Goal: Task Accomplishment & Management: Manage account settings

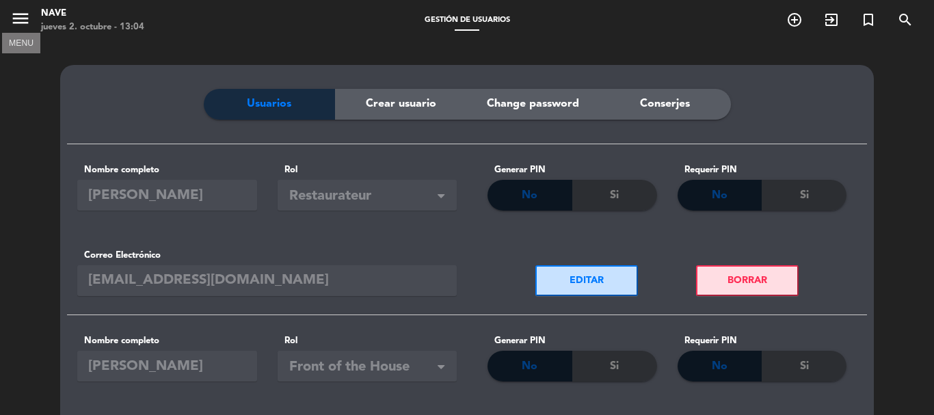
click at [20, 18] on icon "menu" at bounding box center [20, 18] width 21 height 21
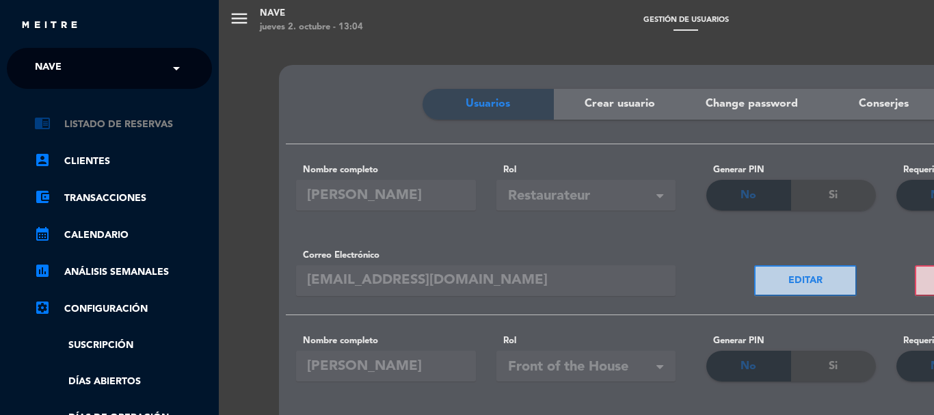
click at [157, 122] on link "chrome_reader_mode Listado de Reservas" at bounding box center [123, 124] width 178 height 16
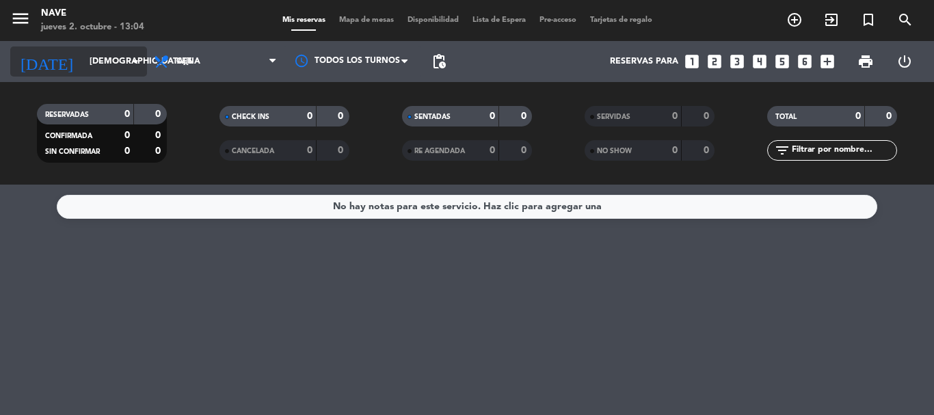
click at [135, 60] on icon "arrow_drop_down" at bounding box center [135, 61] width 16 height 16
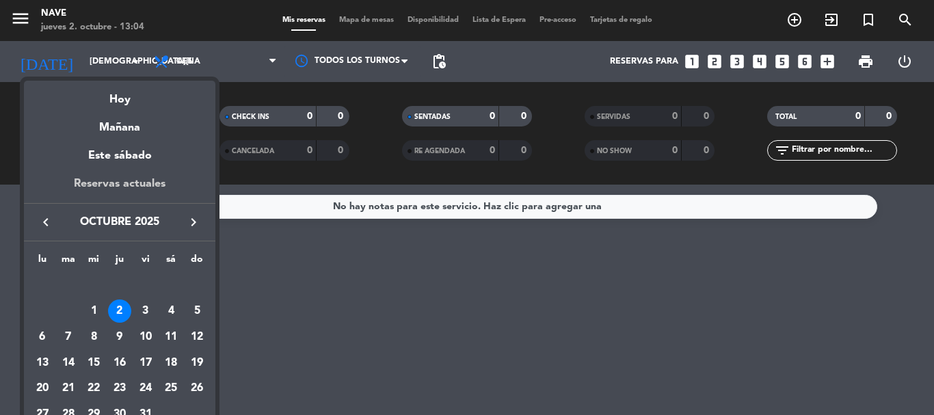
click at [148, 185] on div "Reservas actuales" at bounding box center [120, 189] width 192 height 28
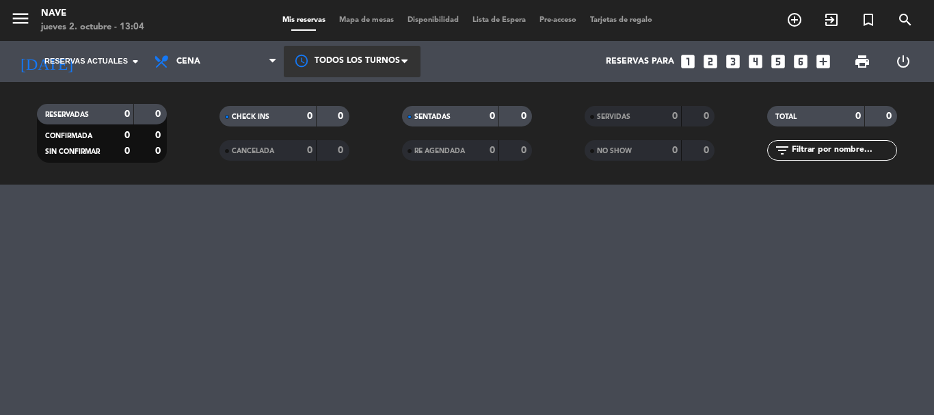
click at [408, 60] on span at bounding box center [409, 62] width 14 height 14
click at [382, 89] on span "Todos los turnos" at bounding box center [354, 94] width 75 height 16
click at [276, 60] on span at bounding box center [277, 61] width 14 height 13
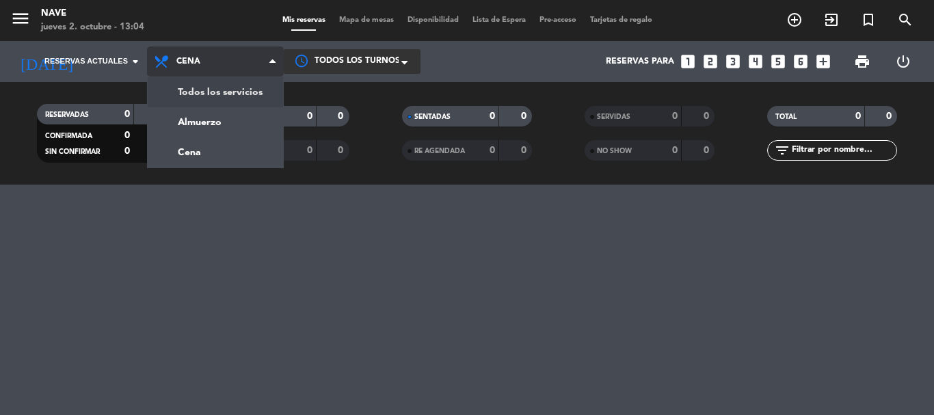
click at [247, 91] on div "menu Nave [DATE] 2. octubre - 13:04 Mis reservas Mapa de mesas Disponibilidad L…" at bounding box center [467, 92] width 934 height 185
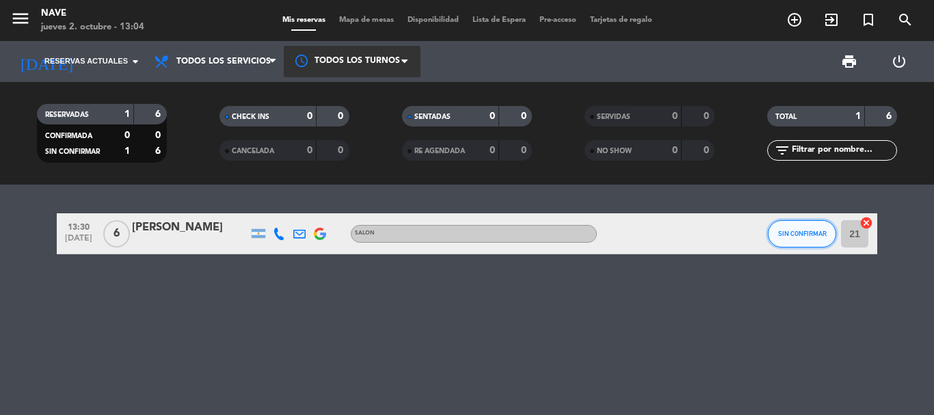
click at [803, 237] on span "SIN CONFIRMAR" at bounding box center [802, 234] width 49 height 8
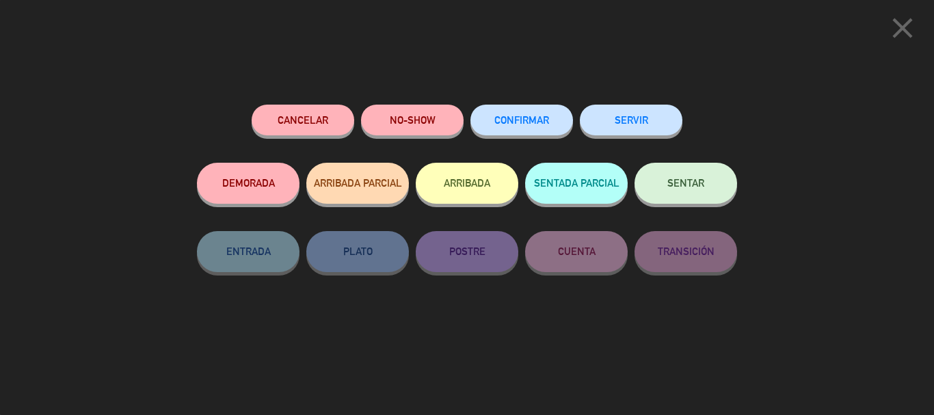
click at [527, 120] on span "CONFIRMAR" at bounding box center [522, 120] width 55 height 12
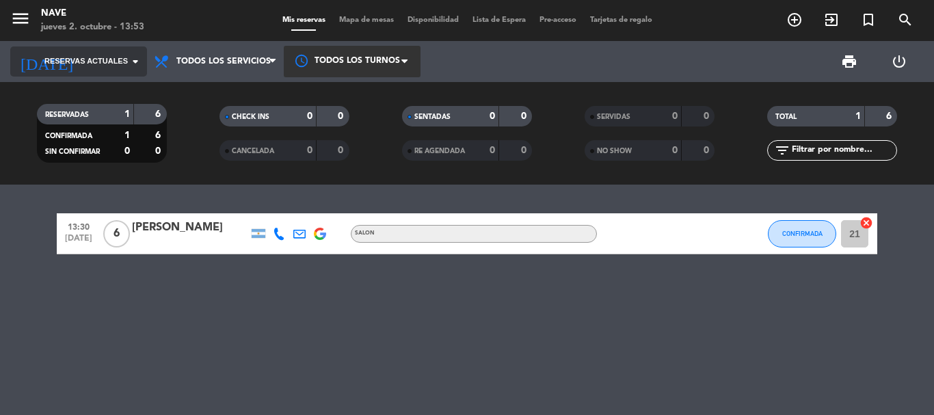
click at [137, 63] on icon "arrow_drop_down" at bounding box center [135, 61] width 16 height 16
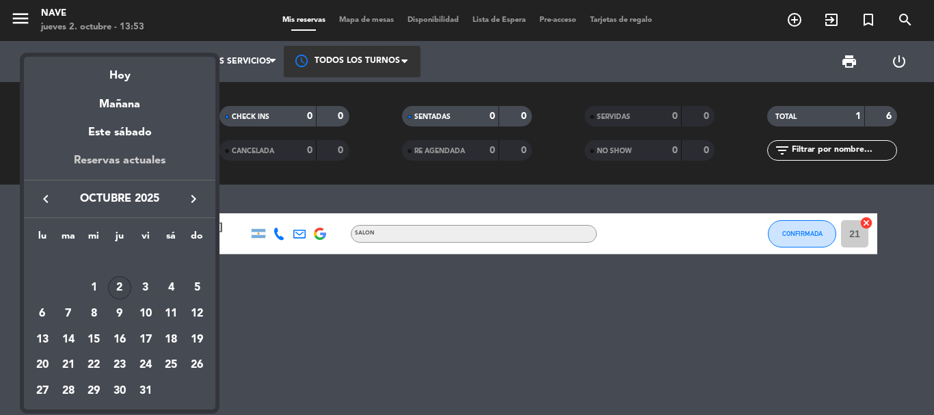
click at [130, 160] on div "Reservas actuales" at bounding box center [120, 166] width 192 height 28
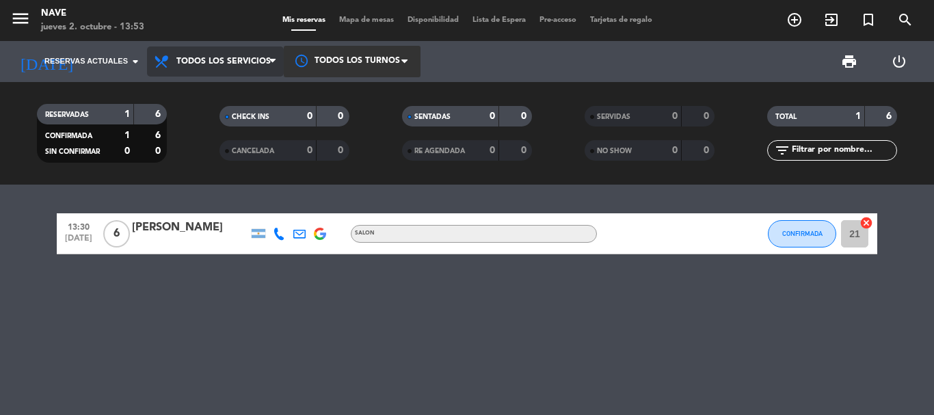
click at [268, 58] on span "Todos los servicios" at bounding box center [223, 62] width 94 height 10
click at [228, 91] on div "menu Nave [DATE] 2. octubre - 13:53 Mis reservas Mapa de mesas Disponibilidad L…" at bounding box center [467, 92] width 934 height 185
click at [405, 60] on span at bounding box center [409, 62] width 14 height 14
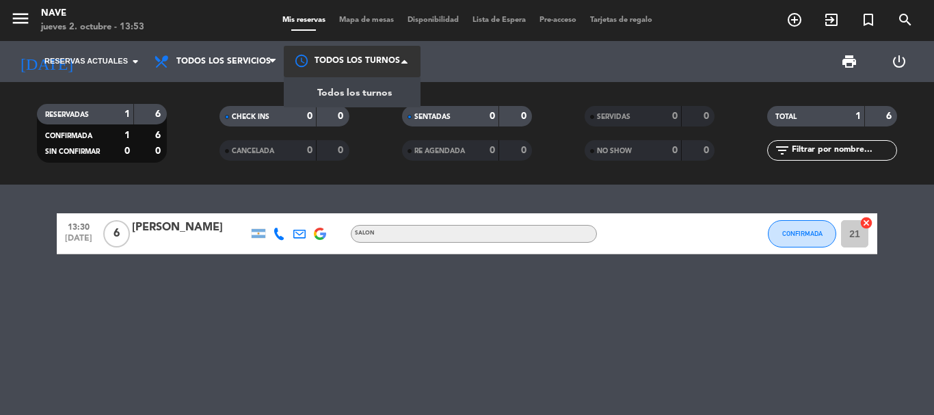
click at [386, 92] on span "Todos los turnos" at bounding box center [354, 94] width 75 height 16
